Goal: Find contact information: Find contact information

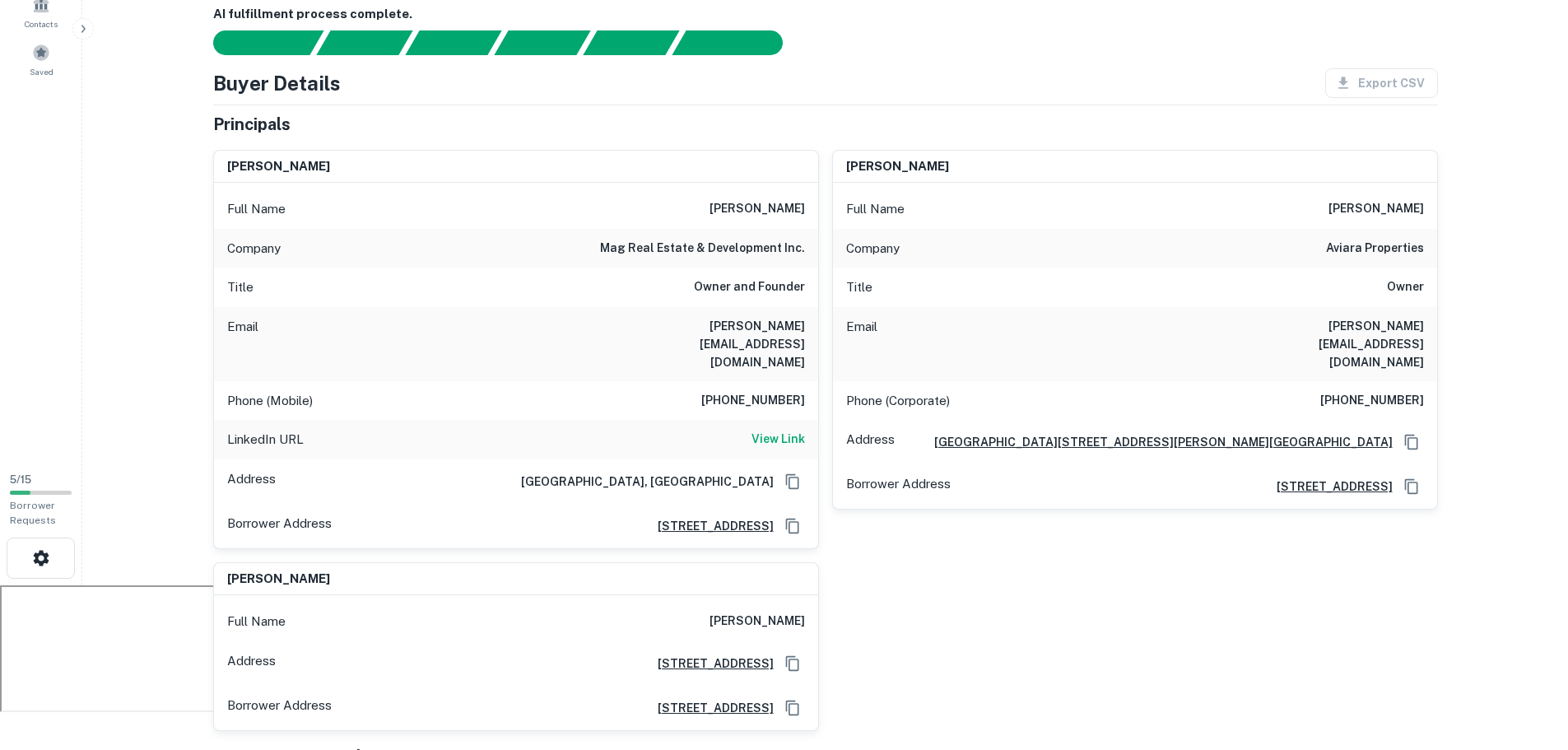
click at [762, 320] on h6 "[PERSON_NAME][EMAIL_ADDRESS][DOMAIN_NAME]" at bounding box center [706, 344] width 197 height 54
copy h6 "[PERSON_NAME][EMAIL_ADDRESS][DOMAIN_NAME]"
click at [1020, 537] on div "[PERSON_NAME] Full Name [PERSON_NAME] Company mag real estate & development inc…" at bounding box center [819, 434] width 1238 height 595
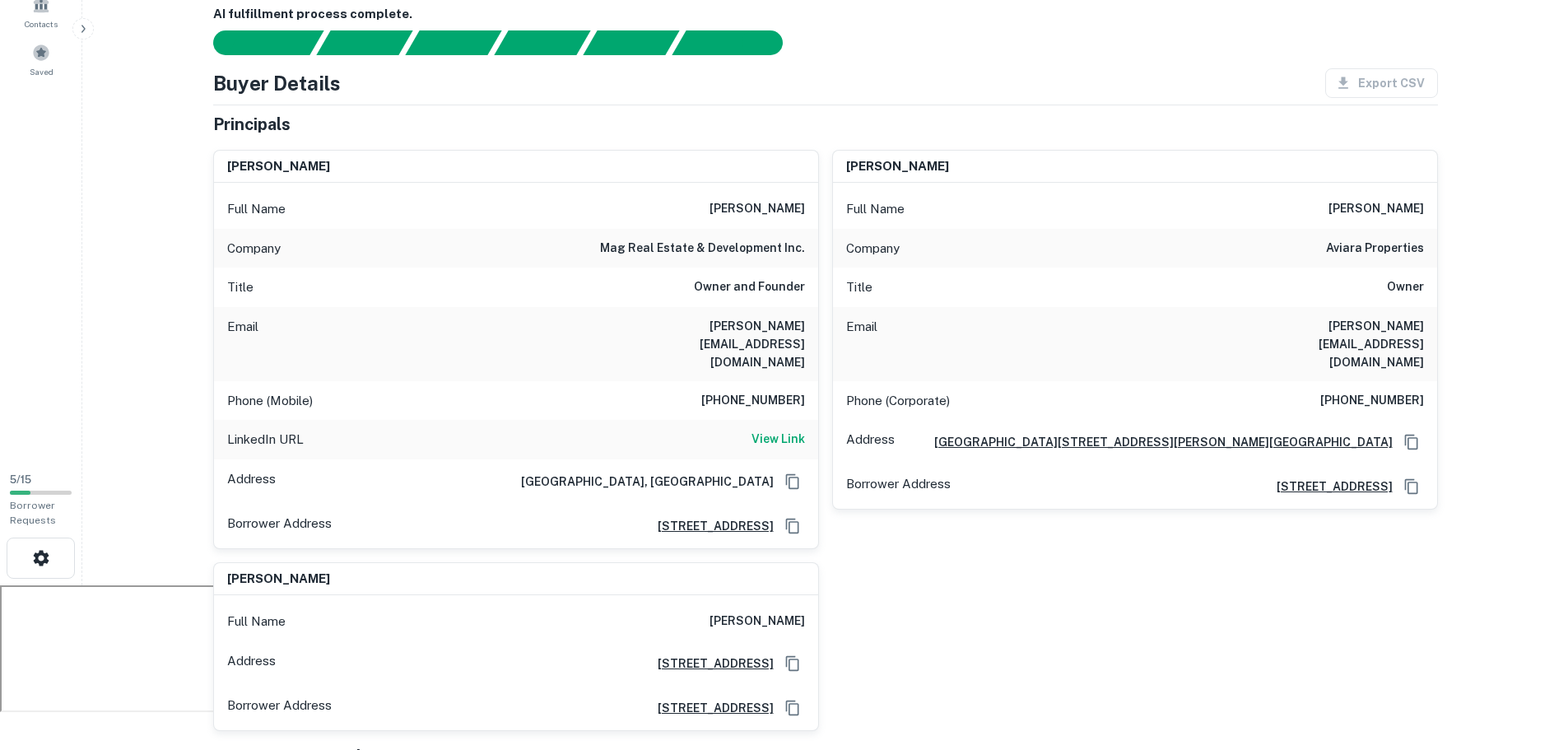
click at [1358, 325] on h6 "[PERSON_NAME][EMAIL_ADDRESS][DOMAIN_NAME]" at bounding box center [1325, 344] width 197 height 54
copy h6 "[PERSON_NAME][EMAIL_ADDRESS][DOMAIN_NAME]"
click at [1098, 382] on div "Phone (Corporate) [PHONE_NUMBER]" at bounding box center [1135, 401] width 604 height 39
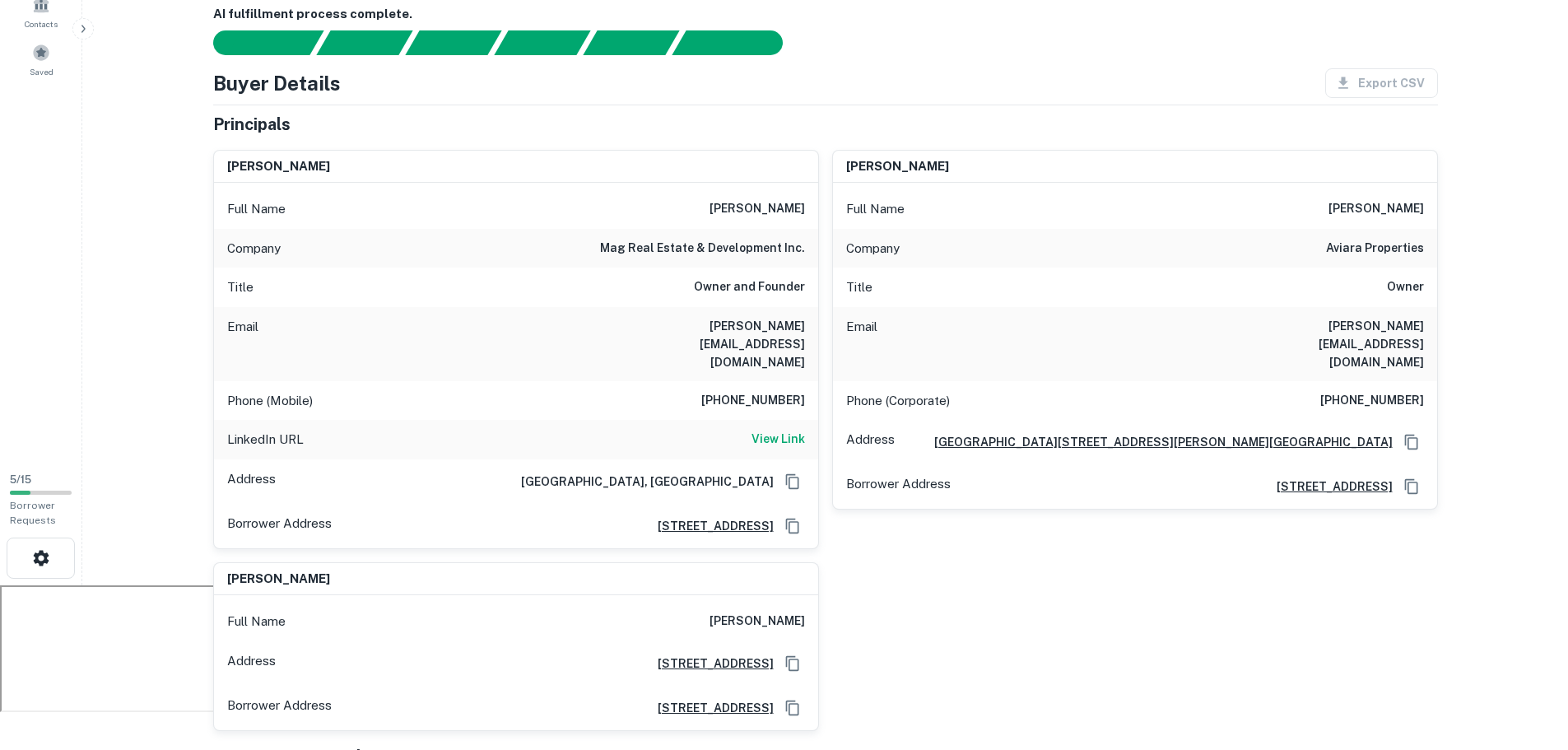
click at [1104, 382] on div "Phone (Corporate) [PHONE_NUMBER]" at bounding box center [1135, 401] width 604 height 39
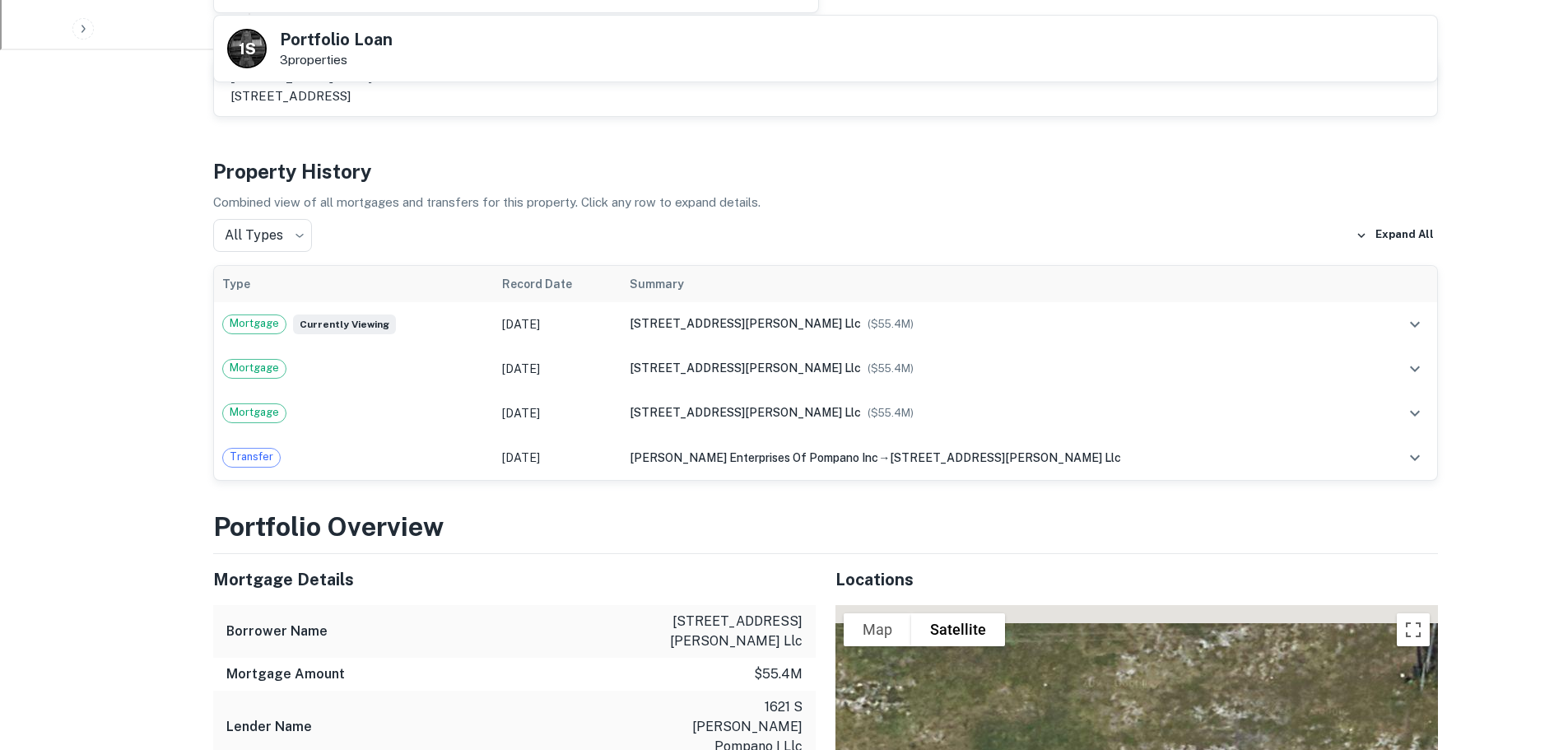
scroll to position [824, 0]
